Goal: Task Accomplishment & Management: Use online tool/utility

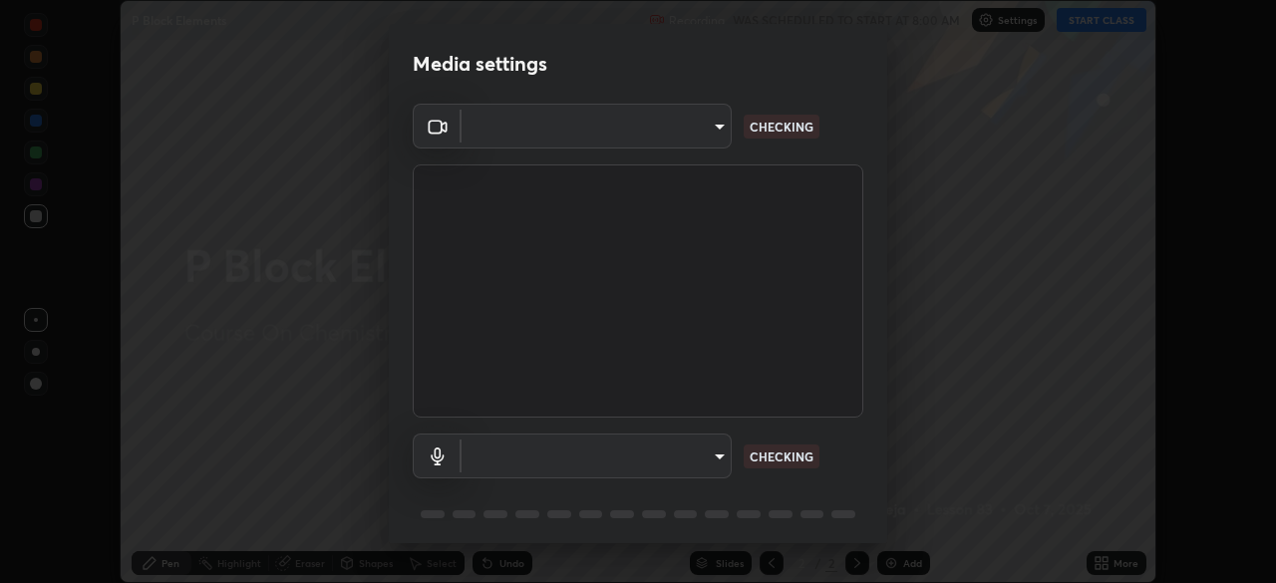
scroll to position [583, 1275]
type input "09f294524f3521c037d78ee7cdb71511b6c9344afeed810a356f0d23342d5398"
type input "default"
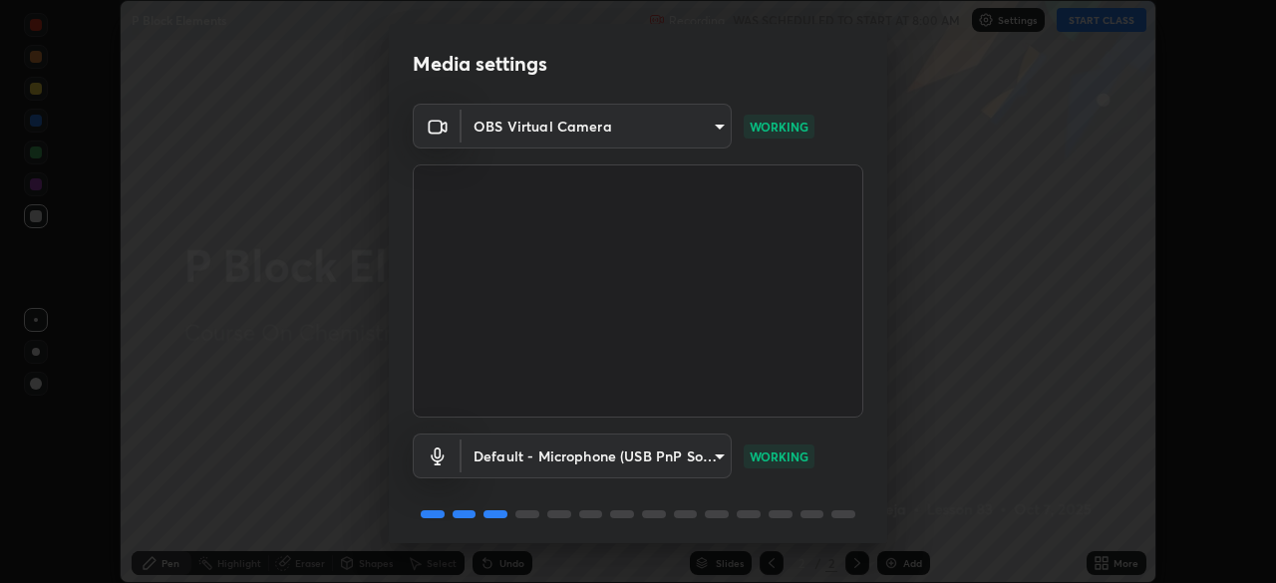
scroll to position [71, 0]
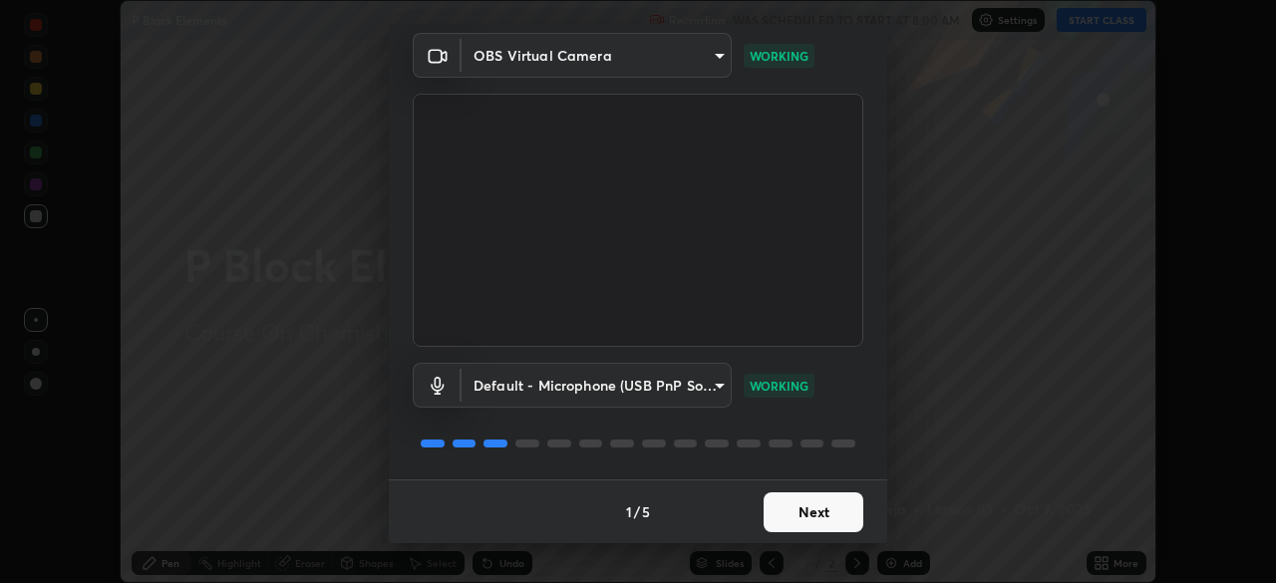
click at [789, 511] on button "Next" at bounding box center [814, 513] width 100 height 40
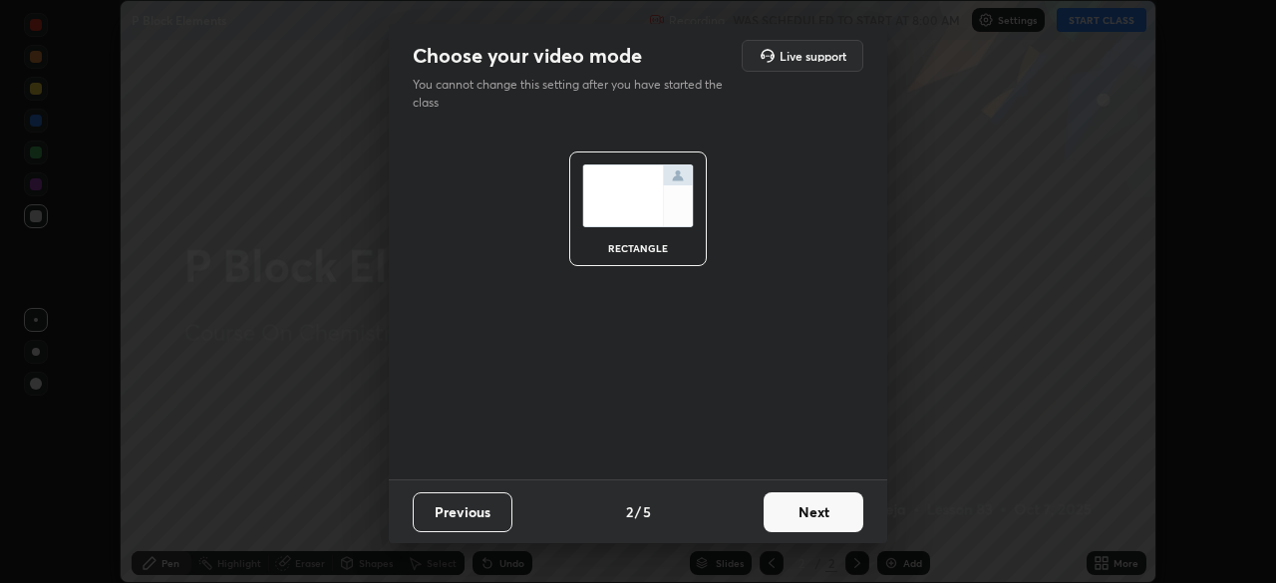
scroll to position [0, 0]
click at [821, 520] on button "Next" at bounding box center [814, 513] width 100 height 40
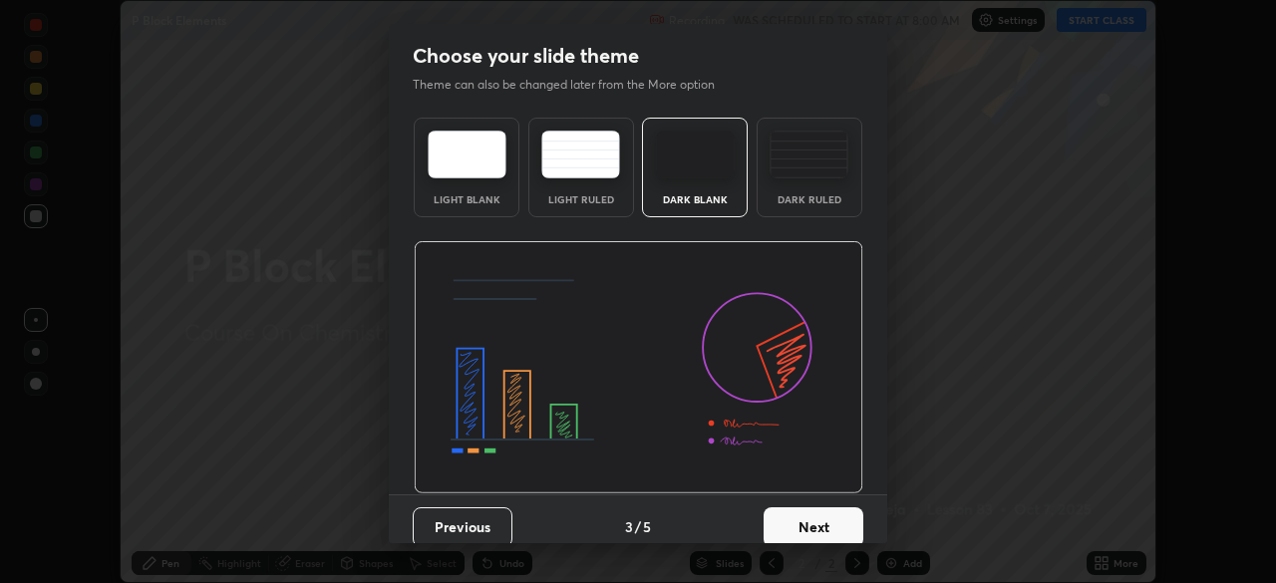
click at [790, 188] on div "Dark Ruled" at bounding box center [810, 168] width 106 height 100
click at [816, 530] on button "Next" at bounding box center [814, 527] width 100 height 40
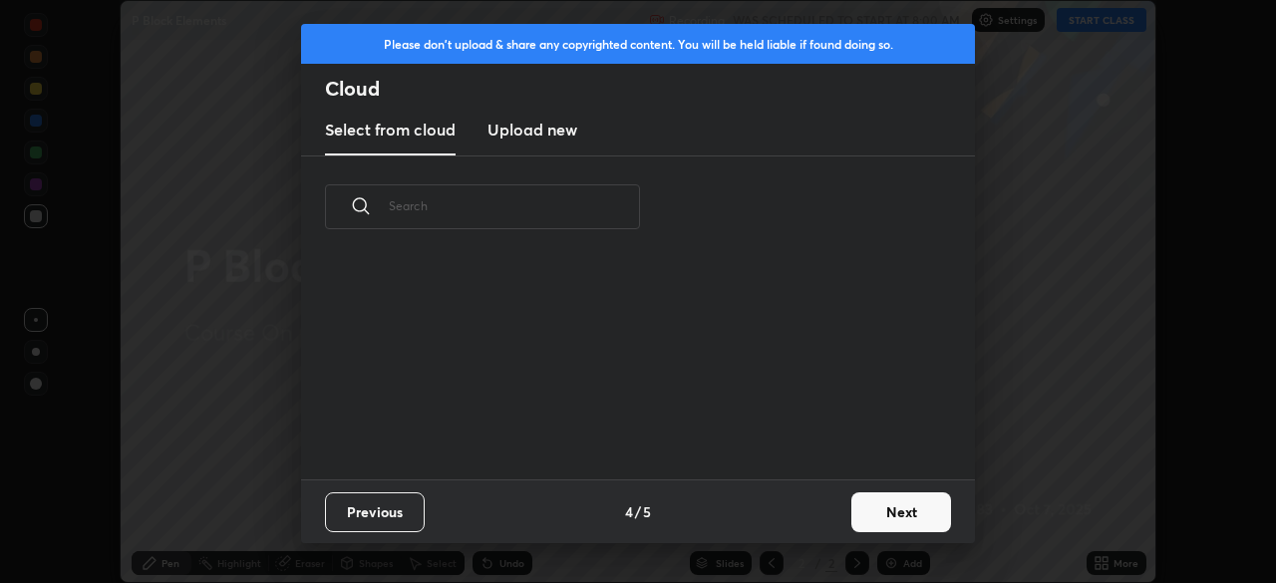
click at [823, 513] on div "Previous 4 / 5 Next" at bounding box center [638, 512] width 674 height 64
click at [869, 515] on button "Next" at bounding box center [901, 513] width 100 height 40
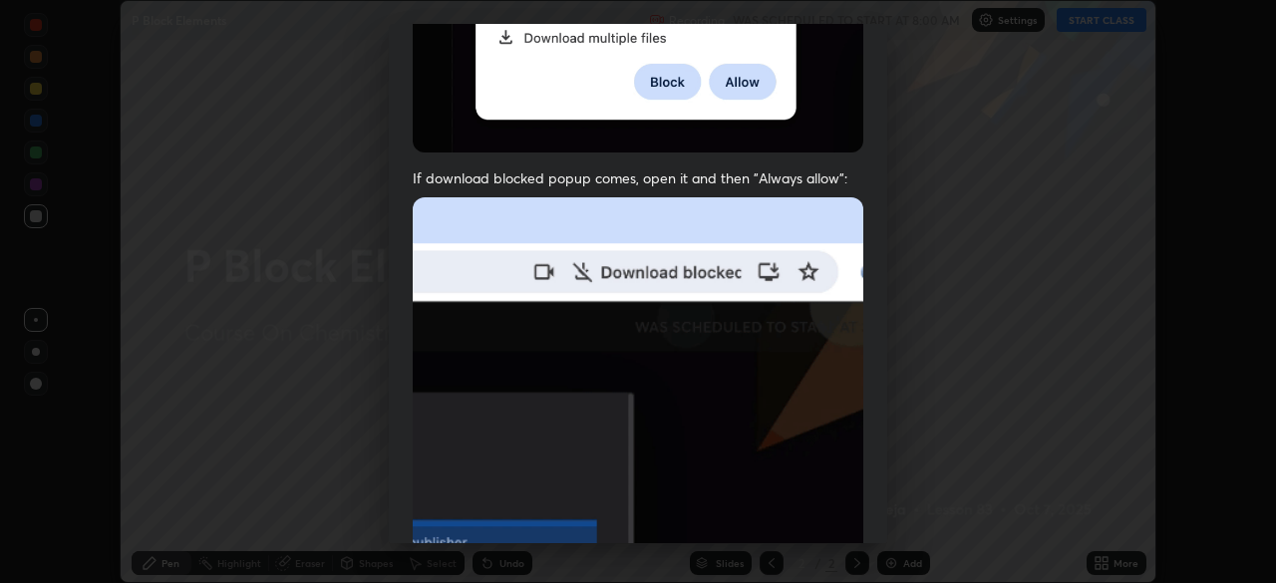
scroll to position [478, 0]
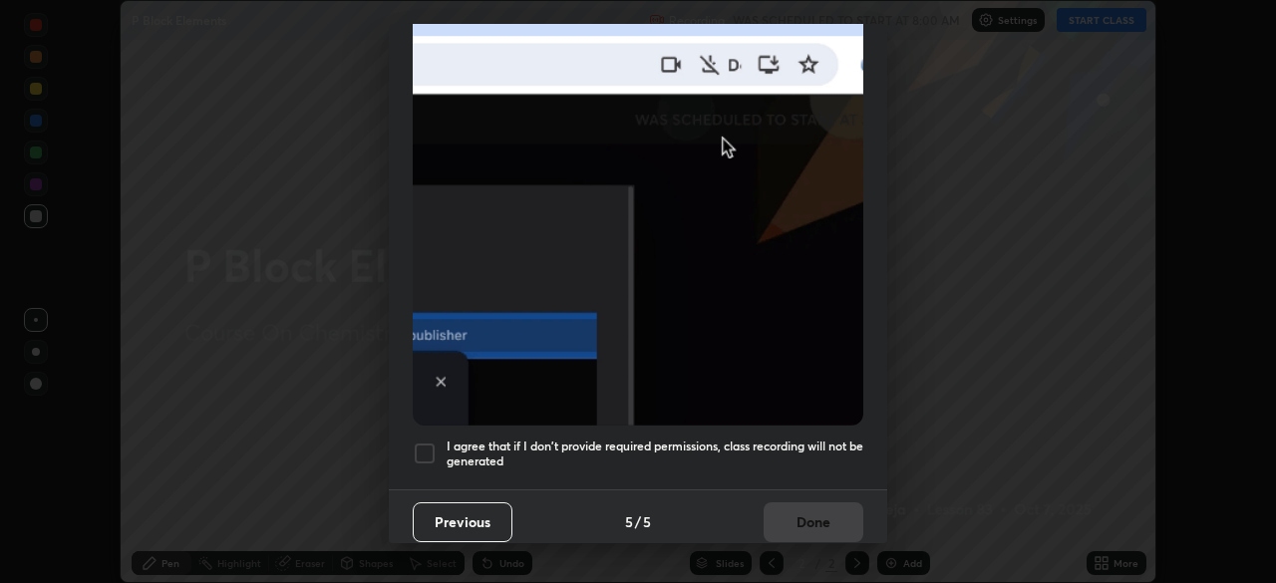
click at [751, 440] on h5 "I agree that if I don't provide required permissions, class recording will not …" at bounding box center [655, 454] width 417 height 31
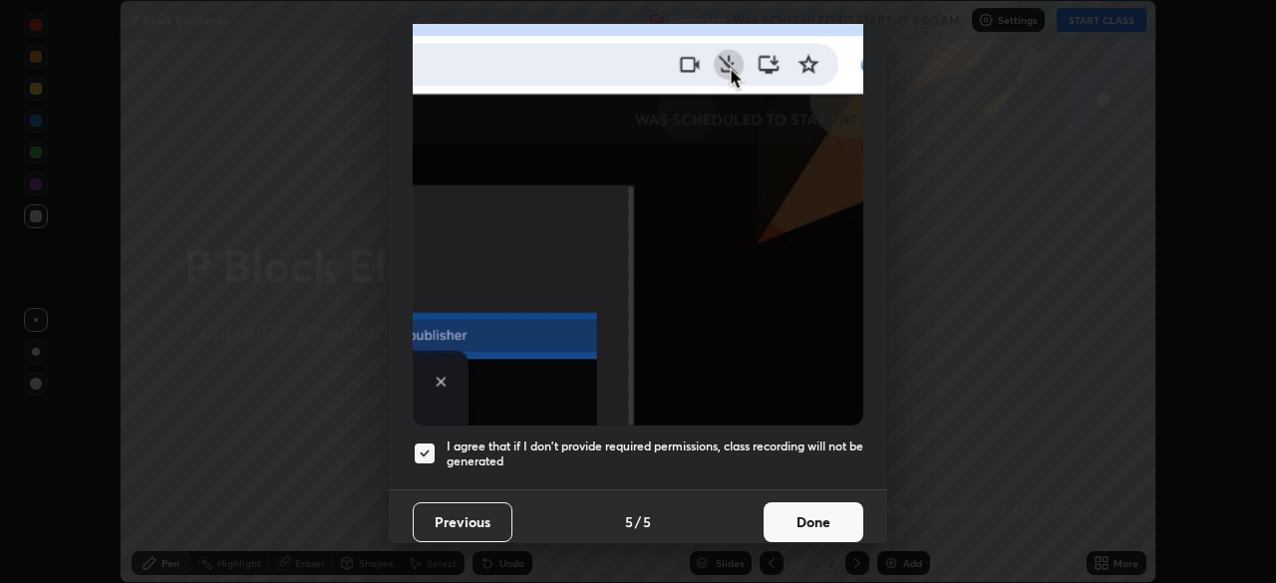
click at [795, 512] on button "Done" at bounding box center [814, 522] width 100 height 40
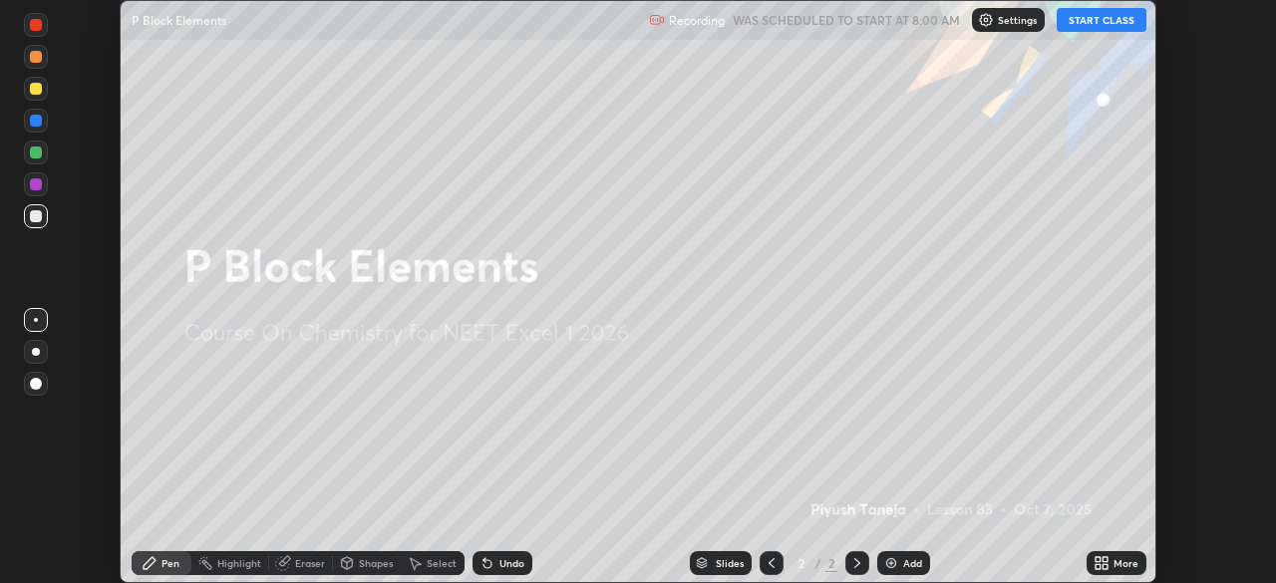
click at [1088, 16] on button "START CLASS" at bounding box center [1102, 20] width 90 height 24
click at [908, 563] on div "Add" at bounding box center [912, 563] width 19 height 10
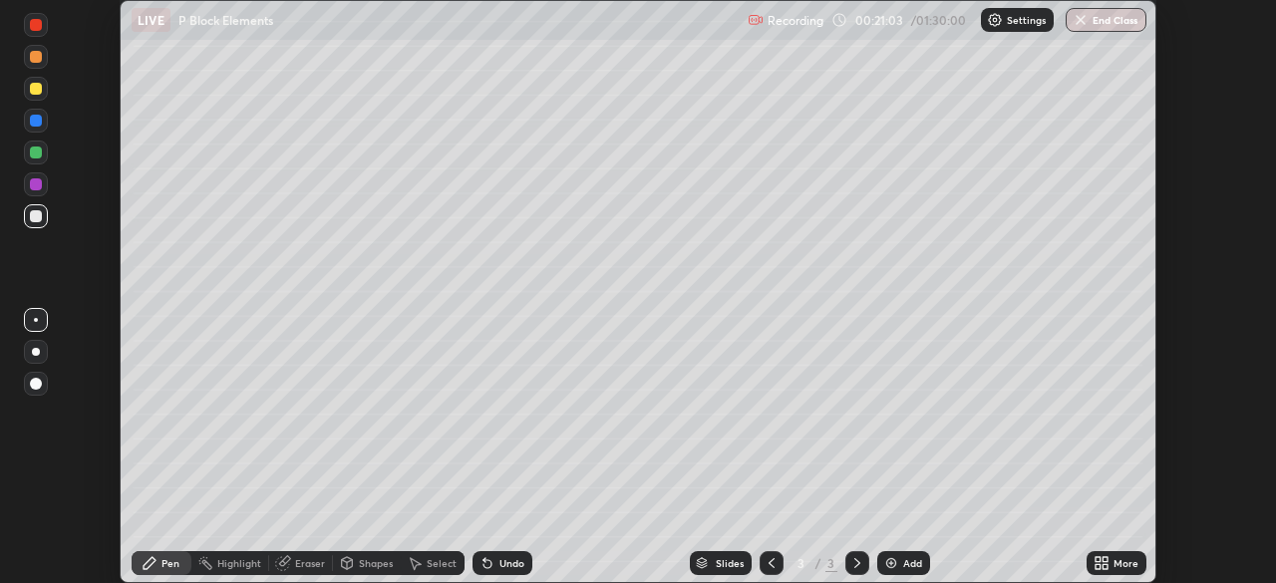
click at [499, 562] on div "Undo" at bounding box center [511, 563] width 25 height 10
click at [509, 559] on div "Undo" at bounding box center [511, 563] width 25 height 10
click at [508, 559] on div "Undo" at bounding box center [511, 563] width 25 height 10
click at [1083, 21] on img "button" at bounding box center [1081, 20] width 16 height 16
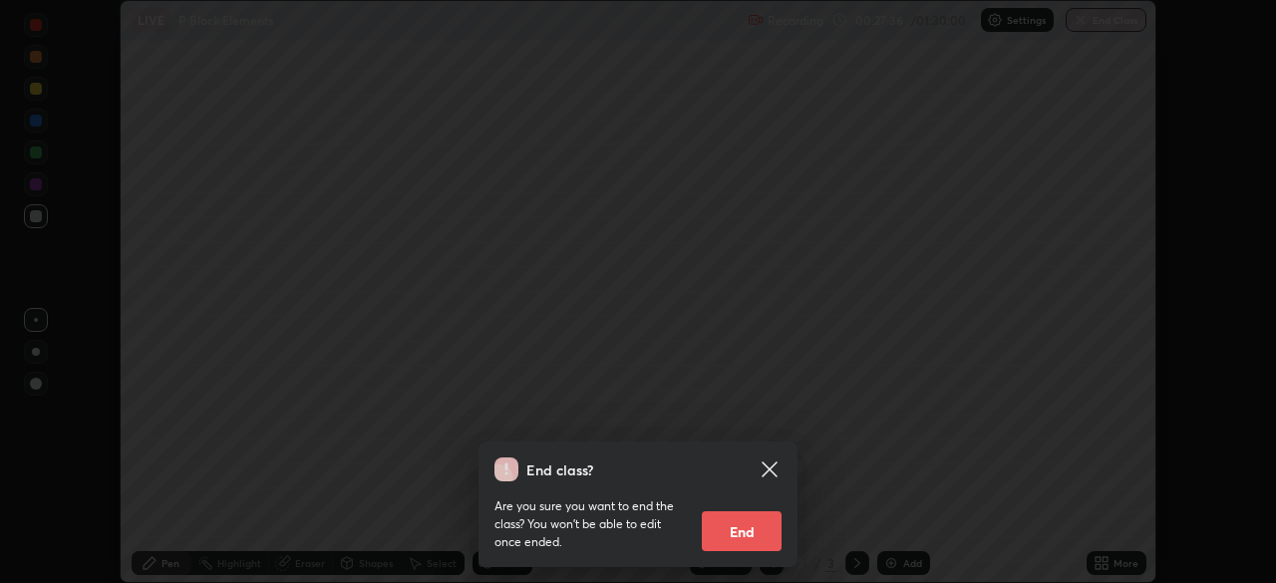
click at [751, 537] on button "End" at bounding box center [742, 531] width 80 height 40
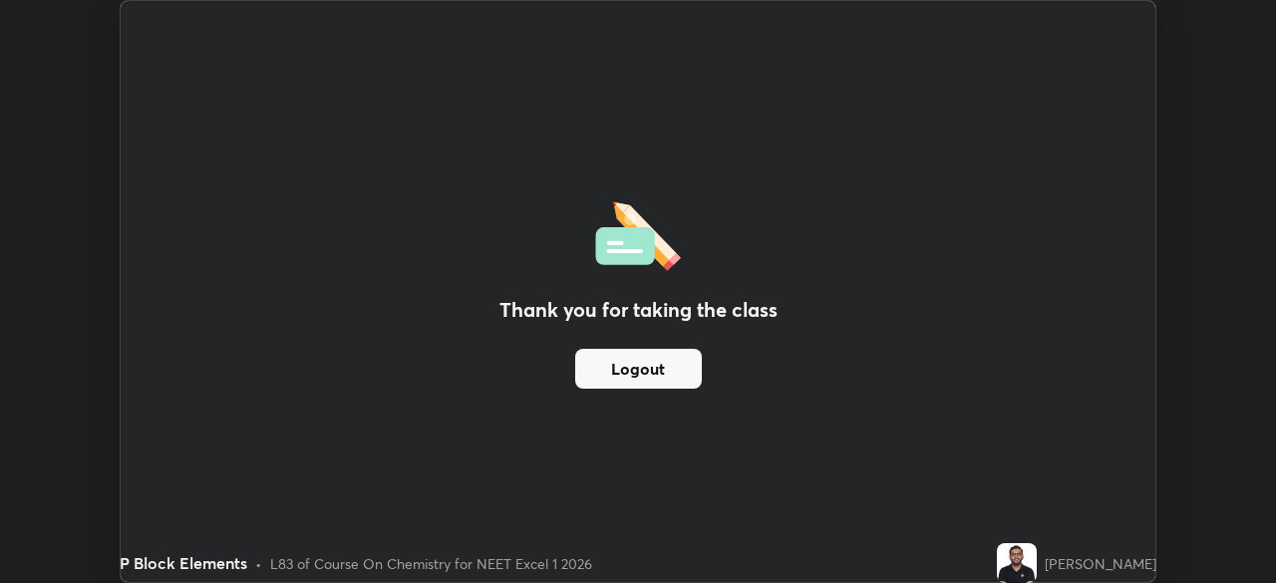
click at [652, 370] on button "Logout" at bounding box center [638, 369] width 127 height 40
click at [650, 368] on button "Logout" at bounding box center [638, 369] width 127 height 40
